Goal: Task Accomplishment & Management: Manage account settings

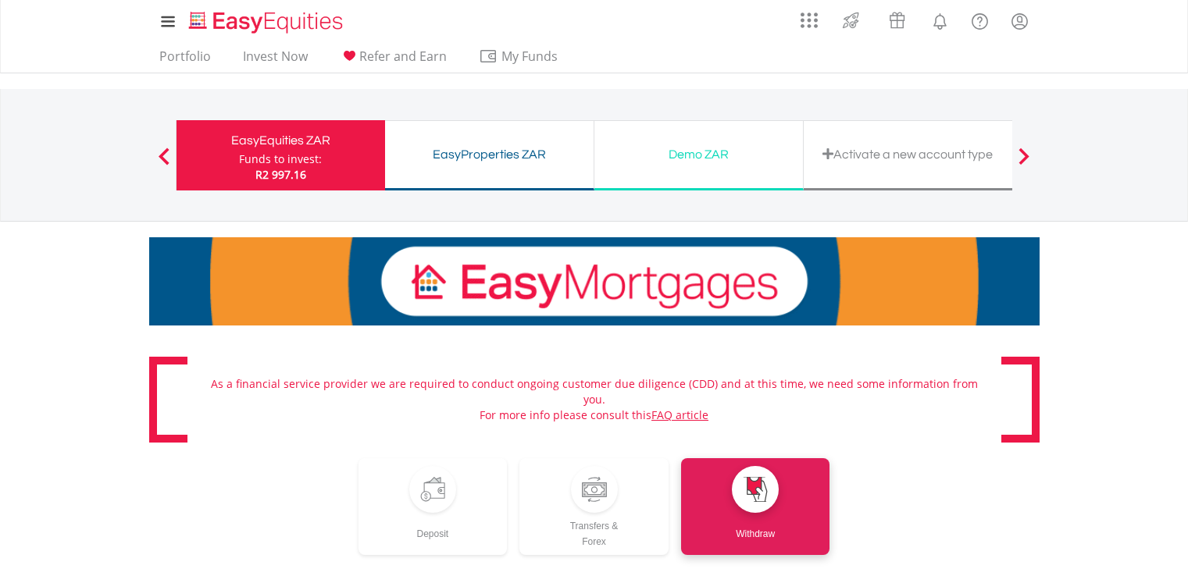
scroll to position [252, 0]
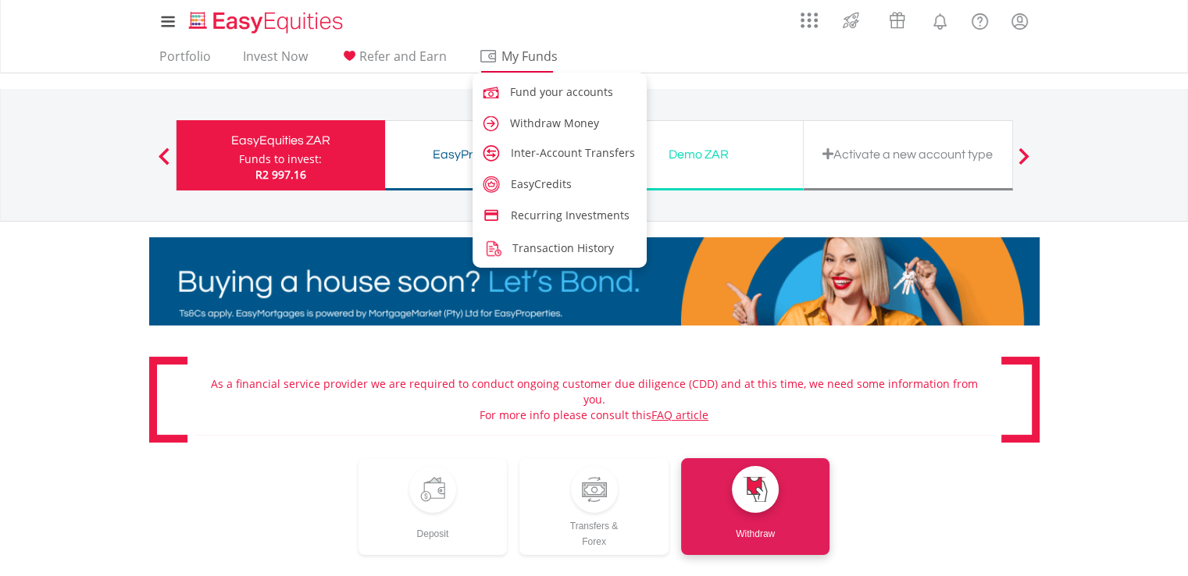
click at [525, 66] on link "My Funds" at bounding box center [517, 60] width 90 height 24
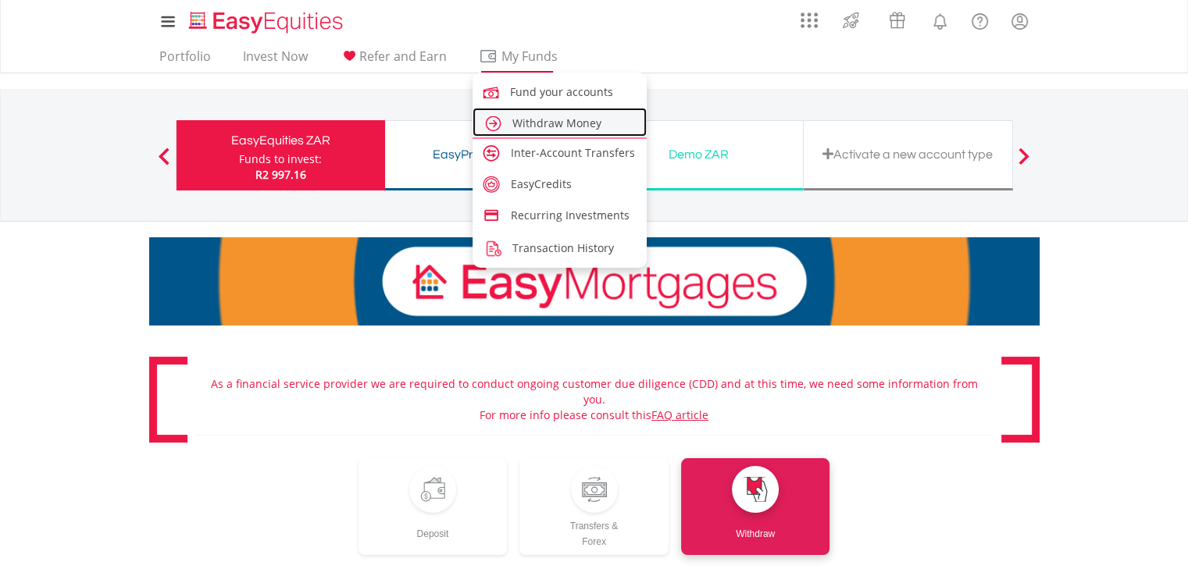
click at [567, 118] on span "Withdraw Money" at bounding box center [556, 123] width 89 height 15
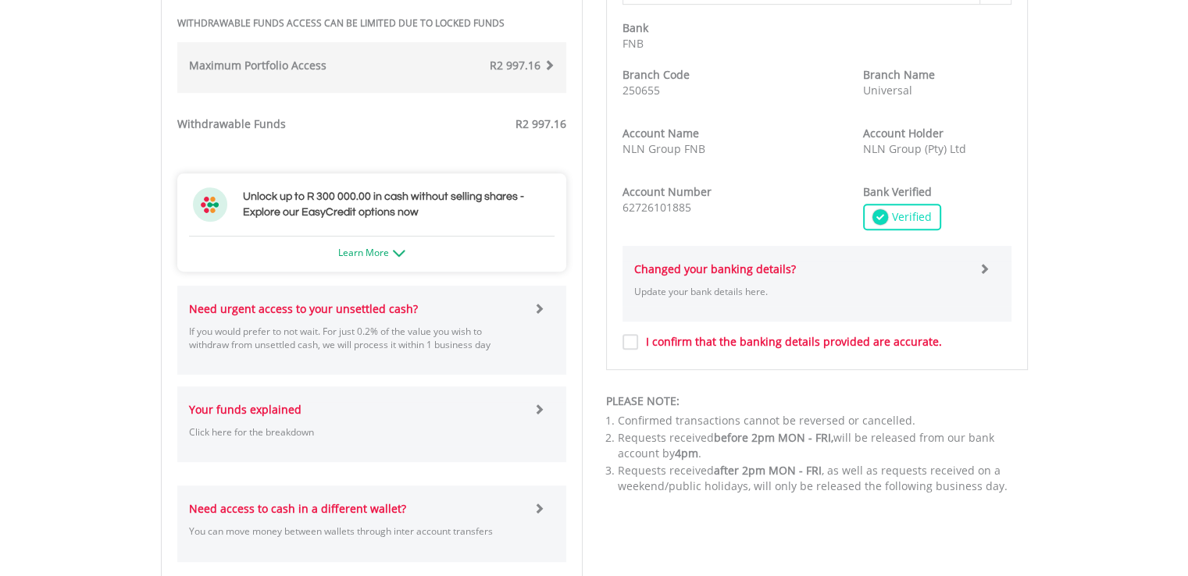
scroll to position [390, 0]
